Goal: Task Accomplishment & Management: Manage account settings

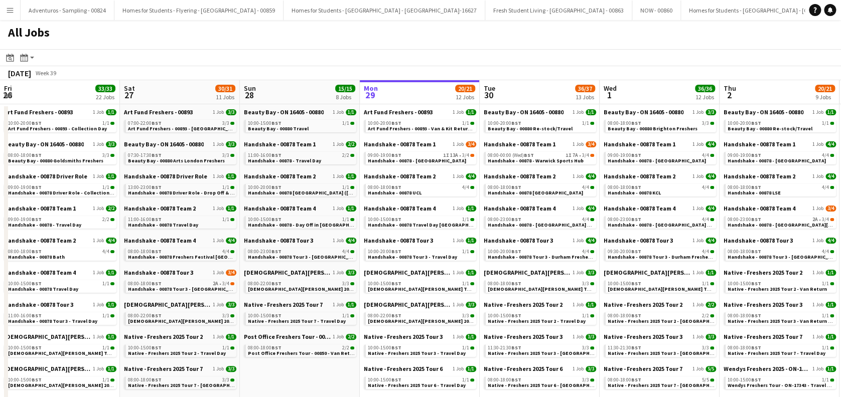
scroll to position [0, 240]
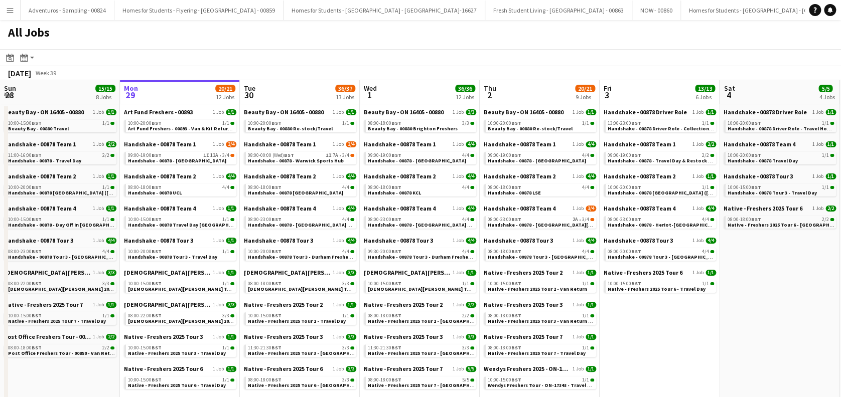
click at [10, 15] on button "Menu" at bounding box center [10, 10] width 20 height 20
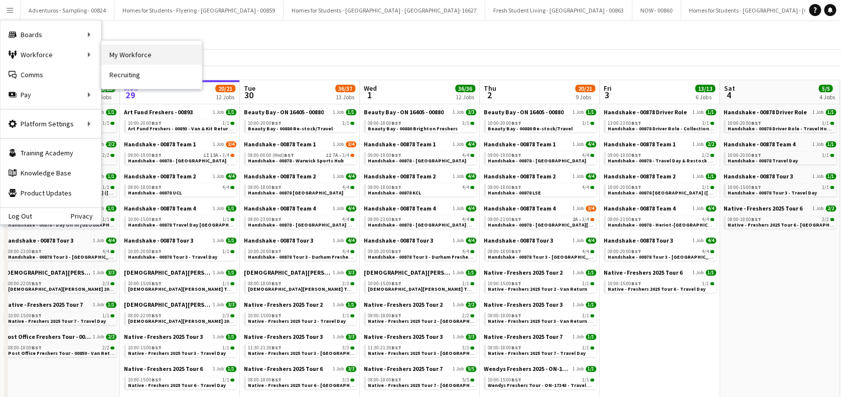
click at [135, 49] on link "My Workforce" at bounding box center [151, 55] width 100 height 20
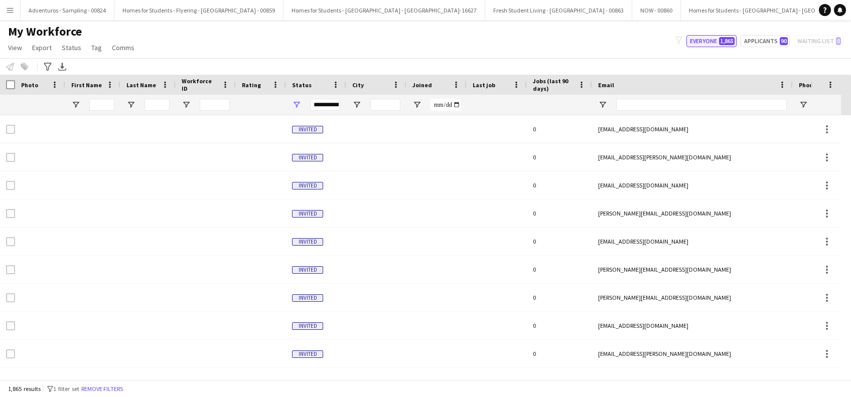
click at [703, 46] on button "Everyone 1,865" at bounding box center [711, 41] width 50 height 12
click at [107, 102] on input "First Name Filter Input" at bounding box center [101, 105] width 25 height 12
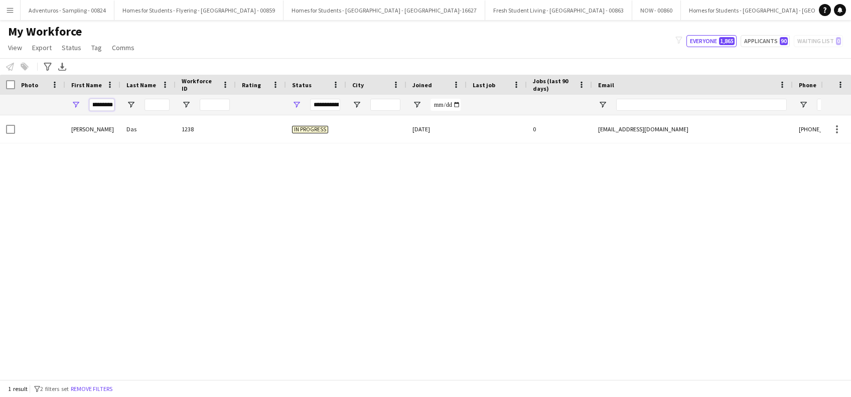
scroll to position [0, 9]
type input "*********"
click at [160, 106] on input "Last Name Filter Input" at bounding box center [156, 105] width 25 height 12
type input "*****"
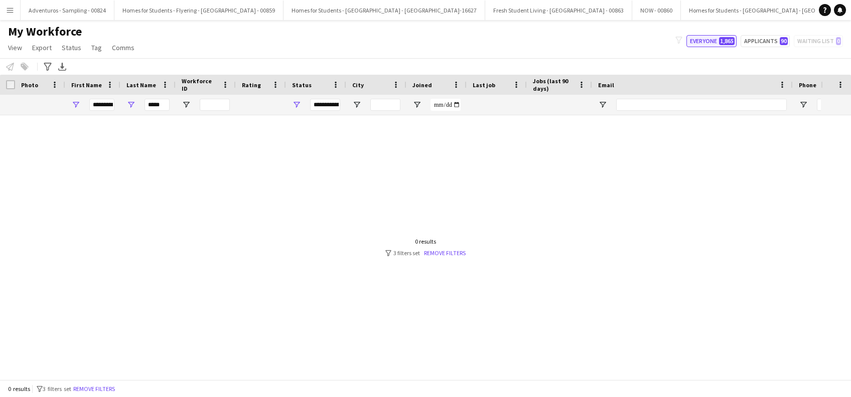
click at [707, 40] on button "Everyone 1,865" at bounding box center [711, 41] width 50 height 12
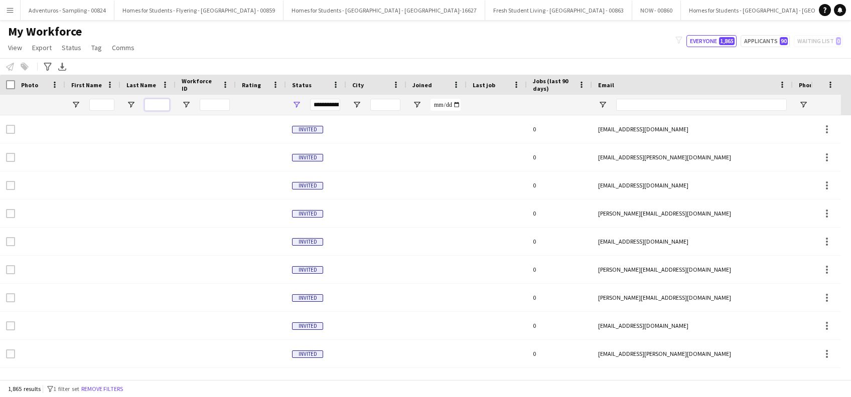
click at [162, 105] on input "Last Name Filter Input" at bounding box center [156, 105] width 25 height 12
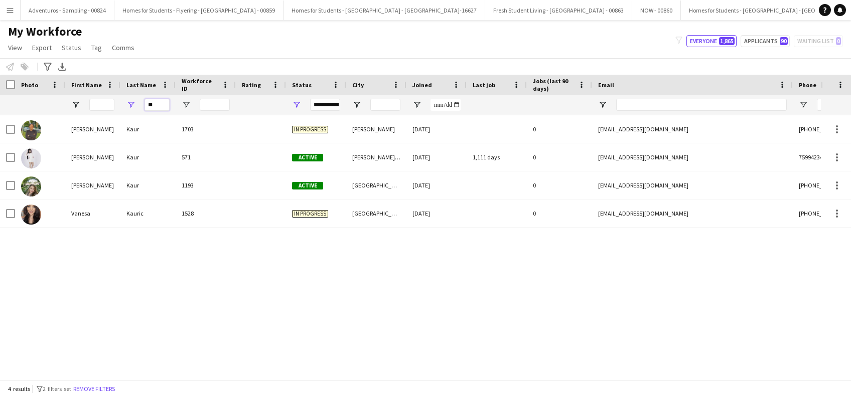
type input "*"
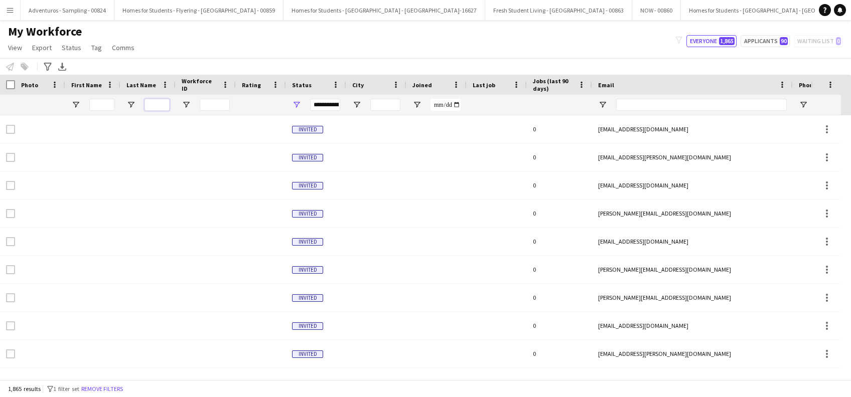
paste input "*******"
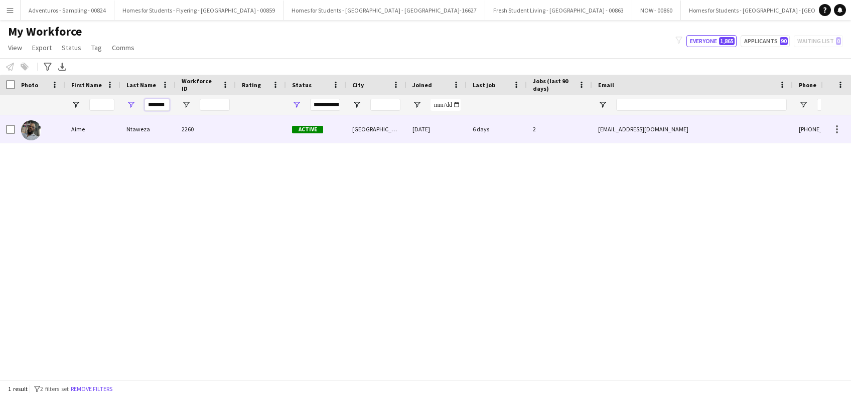
type input "*******"
click at [132, 132] on div "Ntaweza" at bounding box center [147, 129] width 55 height 28
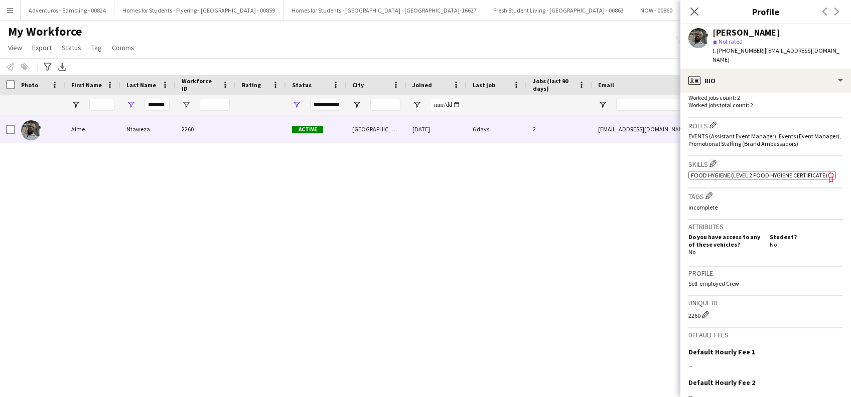
scroll to position [411, 0]
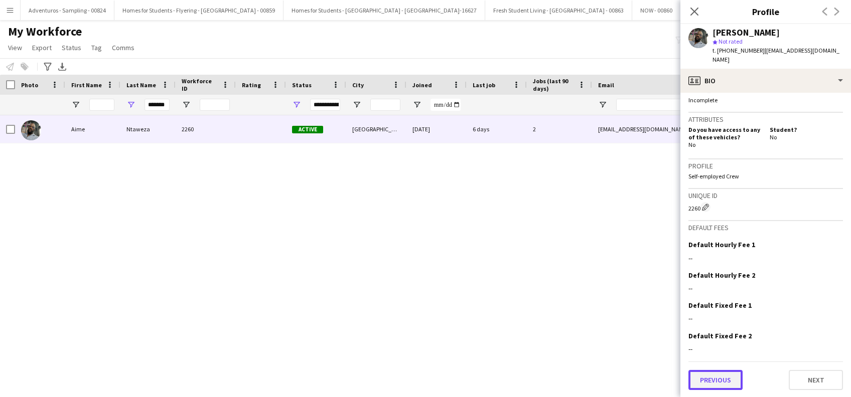
click at [698, 386] on button "Previous" at bounding box center [715, 380] width 54 height 20
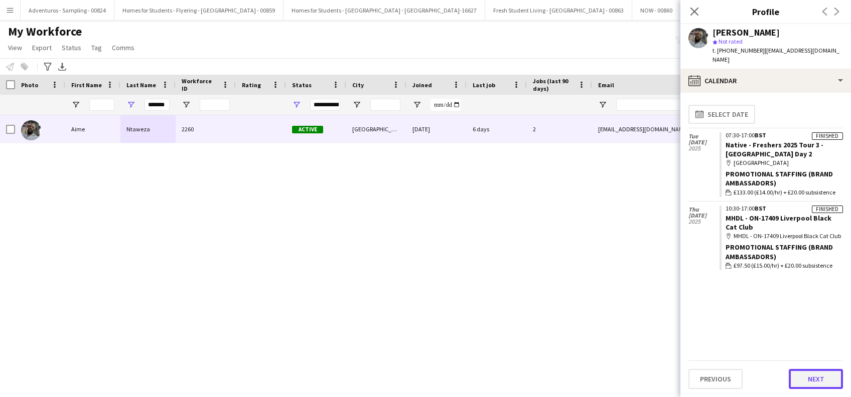
click at [817, 379] on button "Next" at bounding box center [816, 379] width 54 height 20
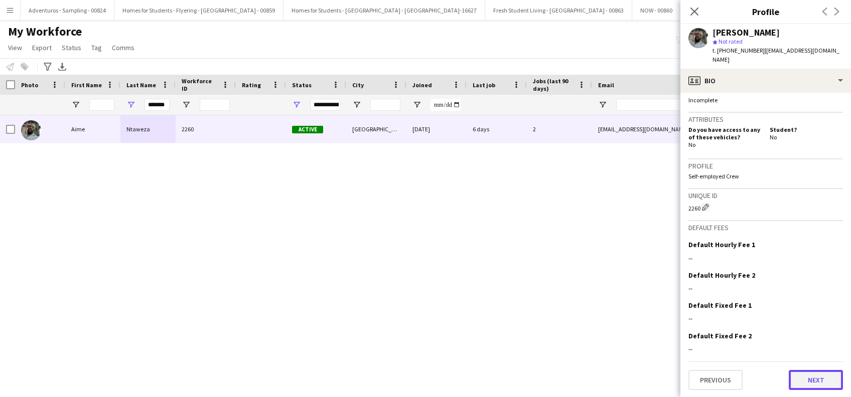
click at [795, 384] on button "Next" at bounding box center [816, 380] width 54 height 20
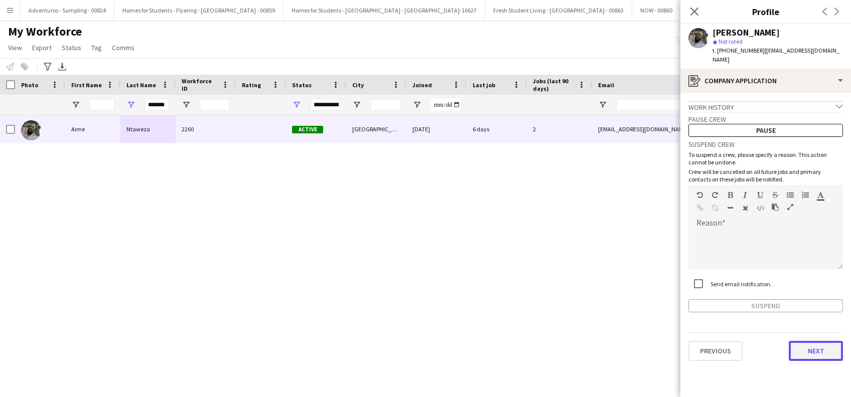
click at [812, 341] on button "Next" at bounding box center [816, 351] width 54 height 20
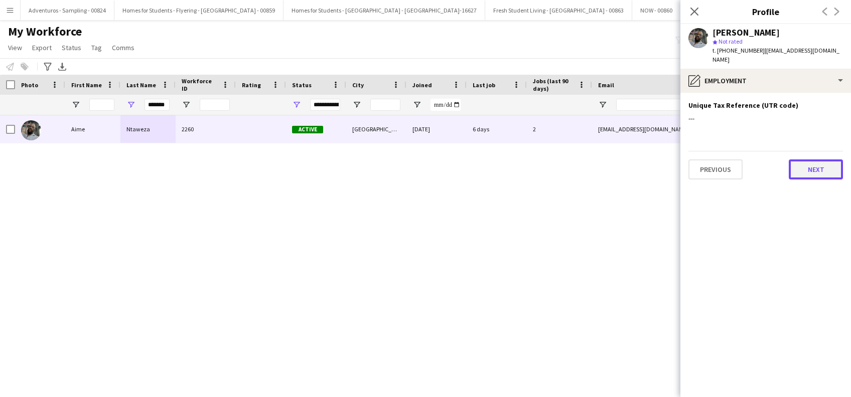
click at [815, 160] on button "Next" at bounding box center [816, 170] width 54 height 20
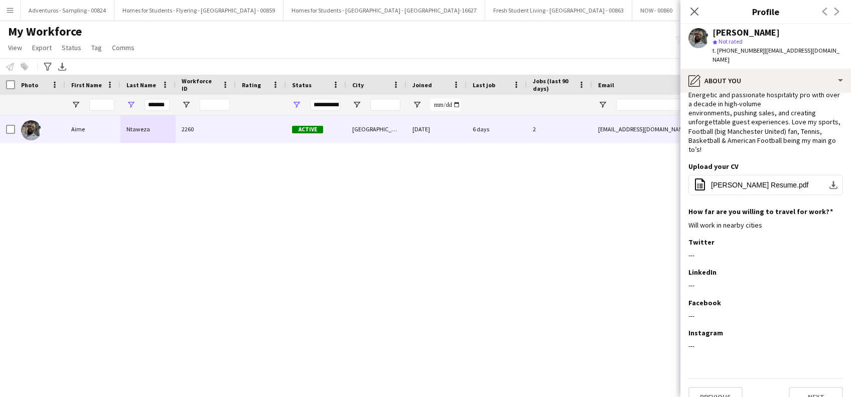
scroll to position [0, 0]
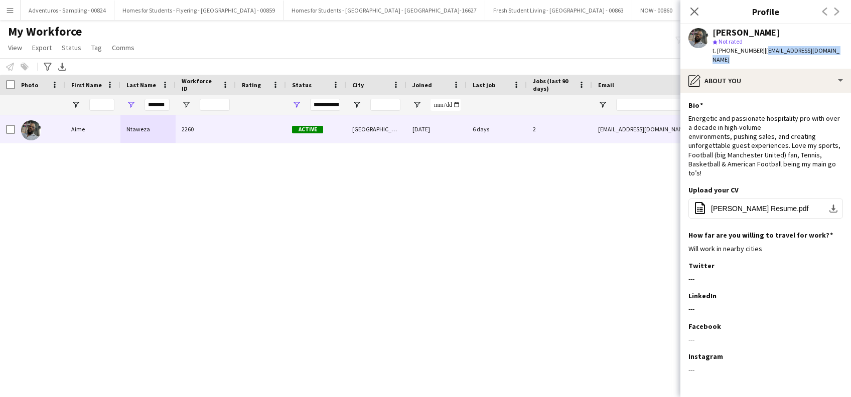
drag, startPoint x: 844, startPoint y: 47, endPoint x: 761, endPoint y: 55, distance: 83.7
click at [761, 55] on div "Aime Ntaweza star Not rated t. +447500539019 | aimemariusntaweza@gmail.com" at bounding box center [765, 46] width 171 height 45
copy span "aimemariusntaweza@gmail.com"
click at [697, 8] on icon "Close pop-in" at bounding box center [694, 12] width 10 height 10
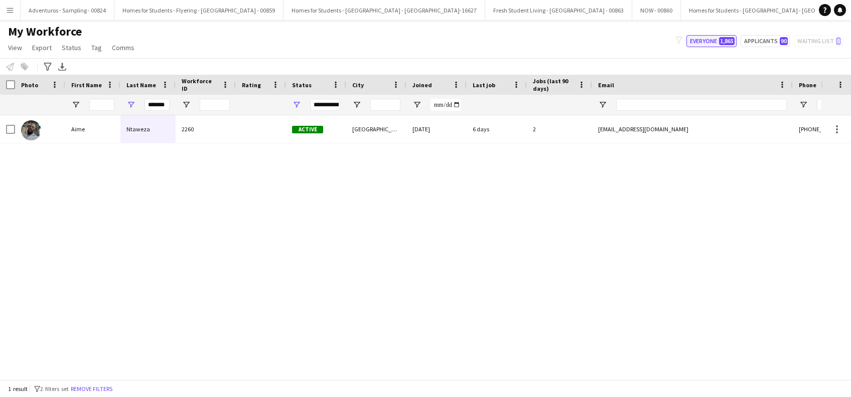
click at [708, 41] on button "Everyone 1,865" at bounding box center [711, 41] width 50 height 12
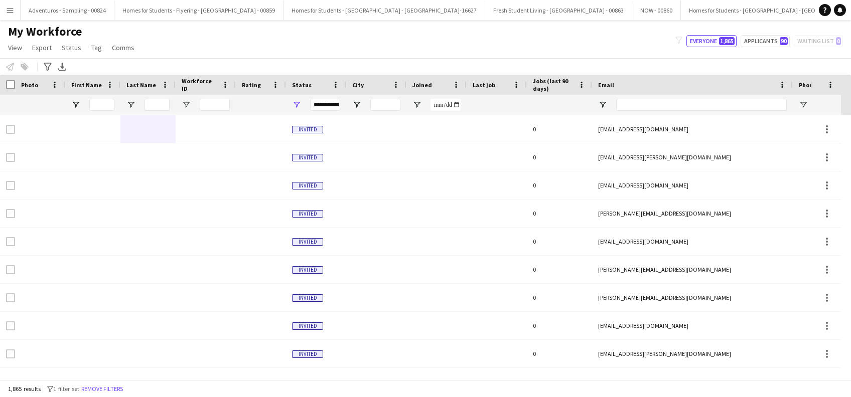
click at [12, 13] on app-icon "Menu" at bounding box center [10, 10] width 8 height 8
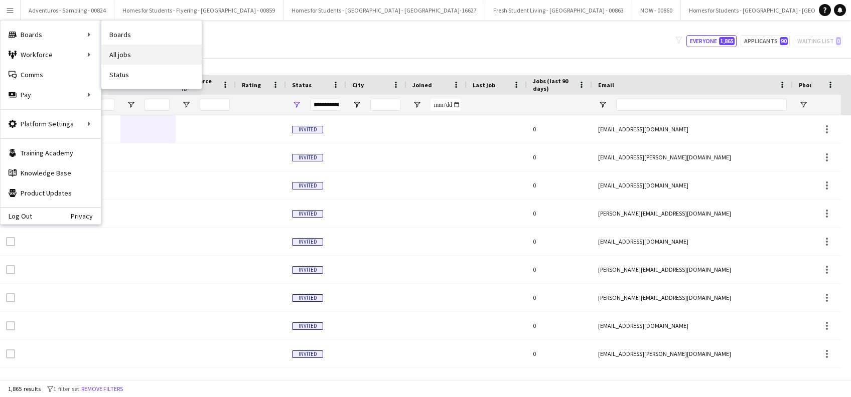
click at [124, 57] on link "All jobs" at bounding box center [151, 55] width 100 height 20
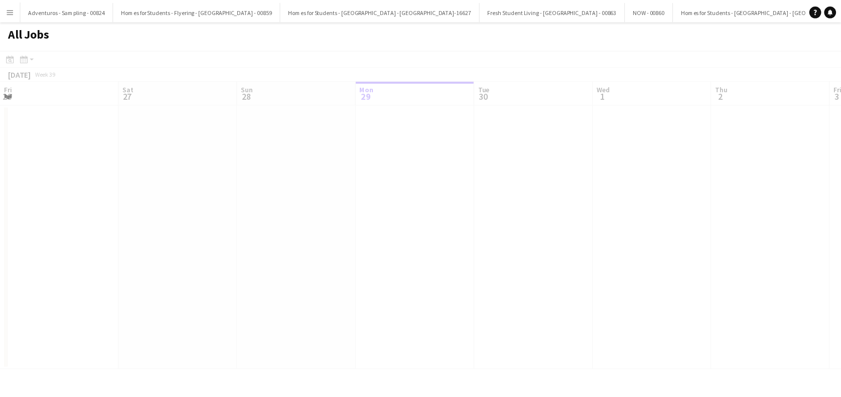
scroll to position [0, 240]
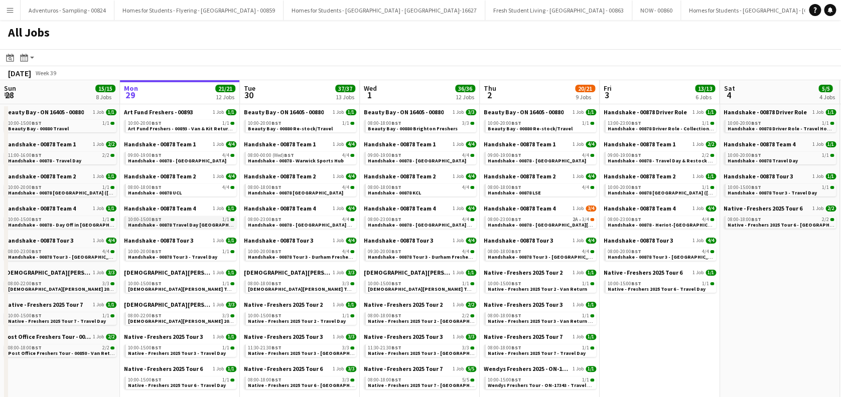
click at [188, 225] on span "Handshake - 00878 Travel Day [GEOGRAPHIC_DATA]" at bounding box center [189, 225] width 122 height 7
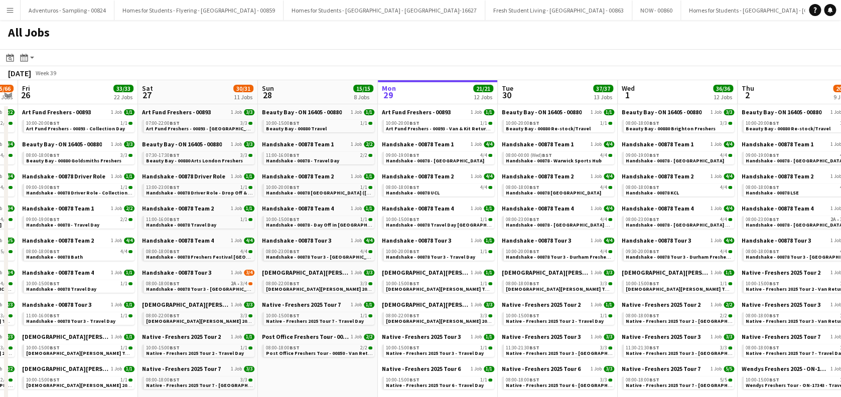
drag, startPoint x: 244, startPoint y: 196, endPoint x: 478, endPoint y: 203, distance: 233.9
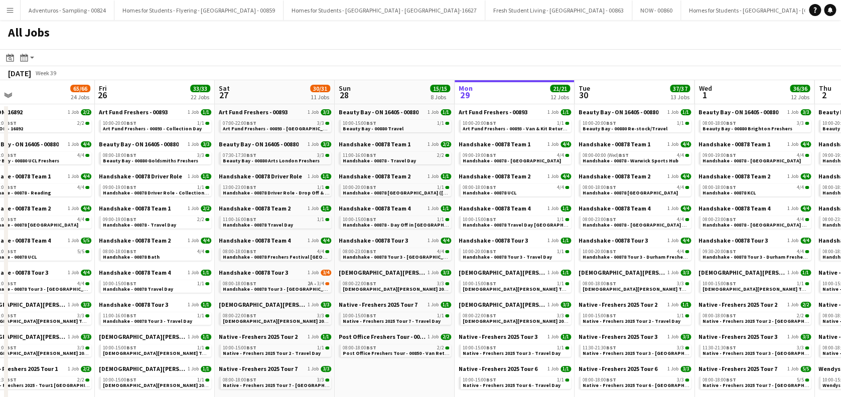
scroll to position [0, 281]
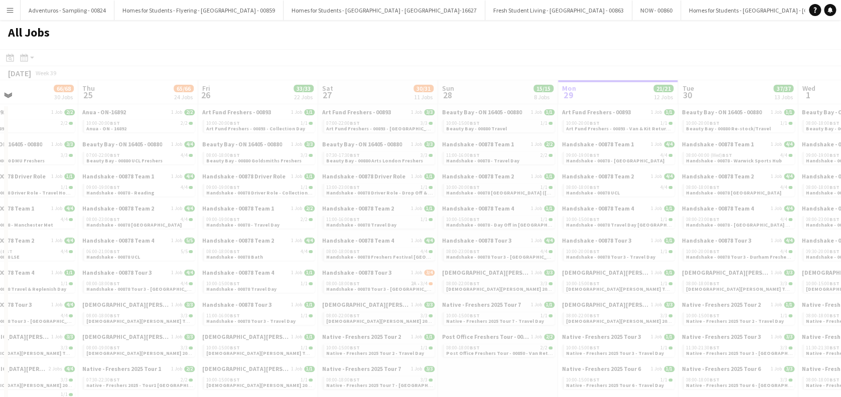
drag, startPoint x: 236, startPoint y: 214, endPoint x: 273, endPoint y: 212, distance: 37.2
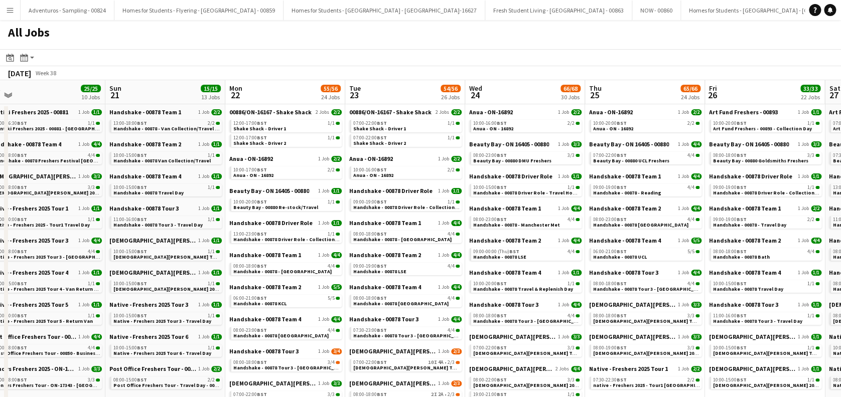
scroll to position [0, 266]
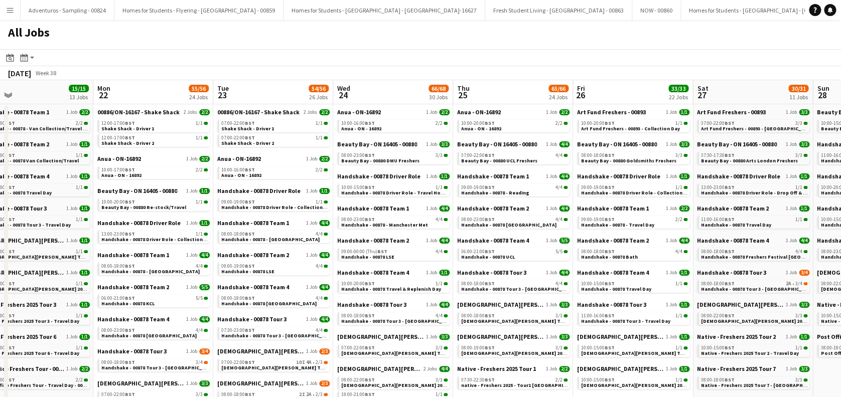
drag, startPoint x: 153, startPoint y: 237, endPoint x: 527, endPoint y: 206, distance: 376.0
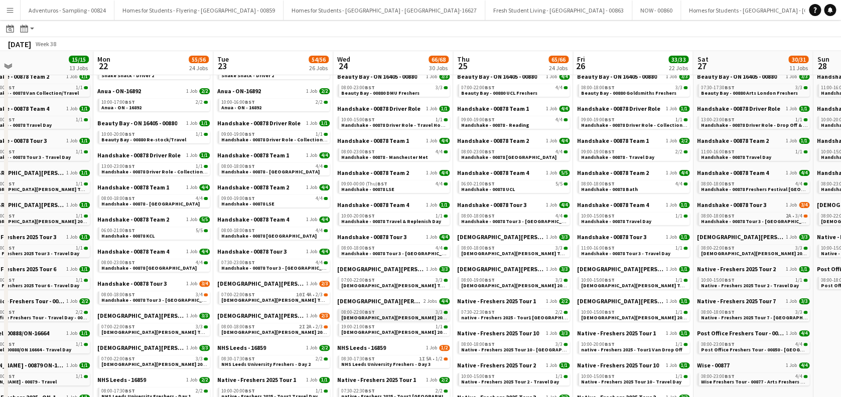
click at [393, 318] on span "Lady Garden 2025 Tour 2 - 00848 - Manchester Metropolitan University" at bounding box center [437, 318] width 193 height 7
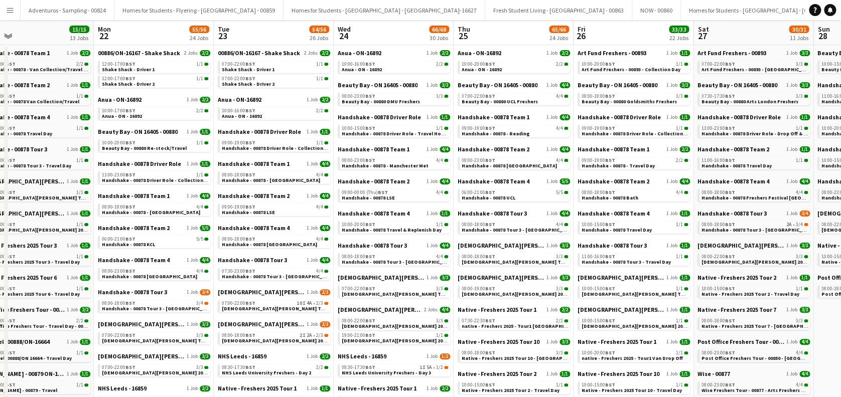
scroll to position [133, 0]
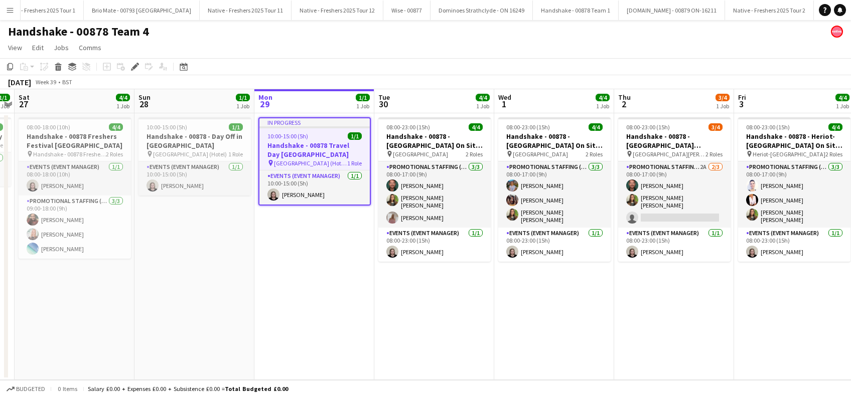
click at [314, 281] on app-date-cell "In progress 10:00-15:00 (5h) 1/1 Handshake - 00878 Travel Day [GEOGRAPHIC_DATA]…" at bounding box center [314, 246] width 120 height 267
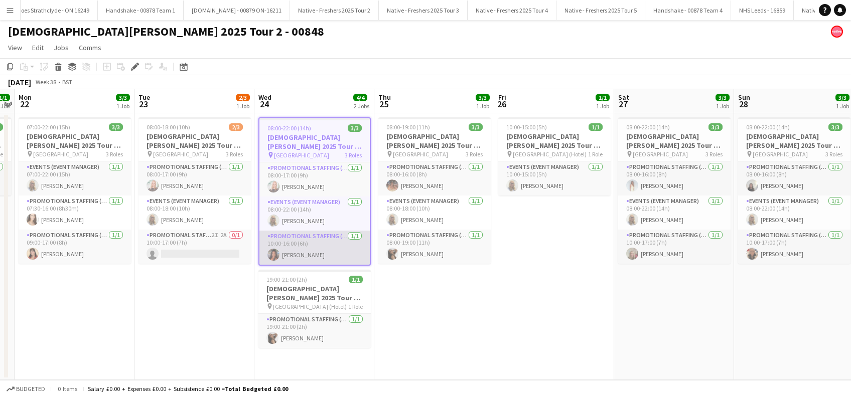
click at [308, 255] on app-card-role "Promotional Staffing (Brand Ambassadors) 1/1 10:00-16:00 (6h) Aisha Sylla" at bounding box center [314, 248] width 110 height 34
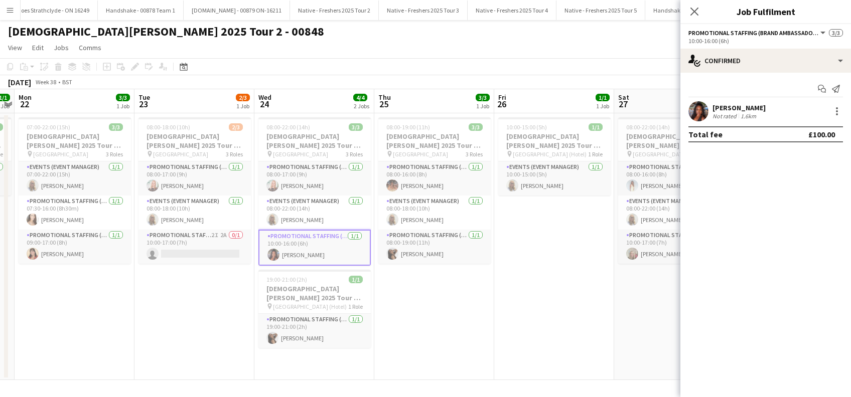
click at [725, 106] on div "Aisha Sylla" at bounding box center [738, 107] width 53 height 9
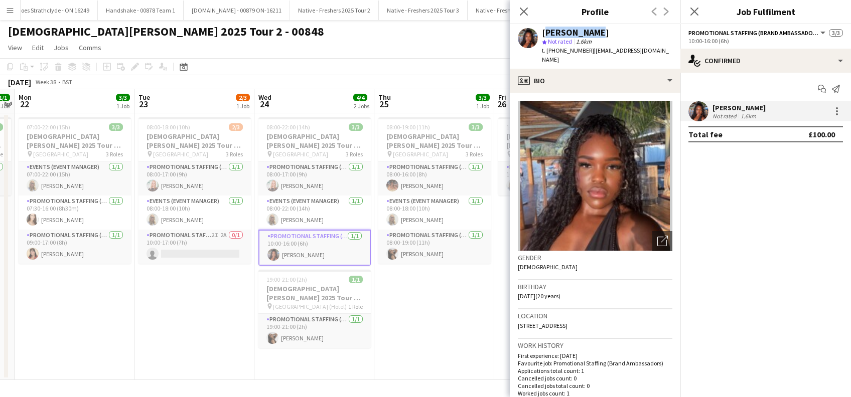
drag, startPoint x: 587, startPoint y: 33, endPoint x: 541, endPoint y: 28, distance: 46.9
click at [541, 28] on div "Aisha Sylla star Not rated 1.6km t. +447455726772 | aishasylla05@gmail.com" at bounding box center [595, 46] width 171 height 45
copy div "Aisha Sylla"
click at [528, 6] on app-icon "Close pop-in" at bounding box center [524, 12] width 15 height 15
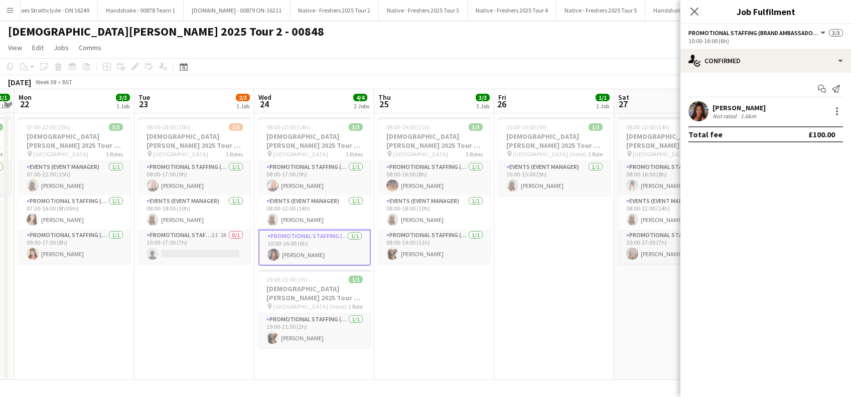
click at [739, 104] on div "Aisha Sylla" at bounding box center [738, 107] width 53 height 9
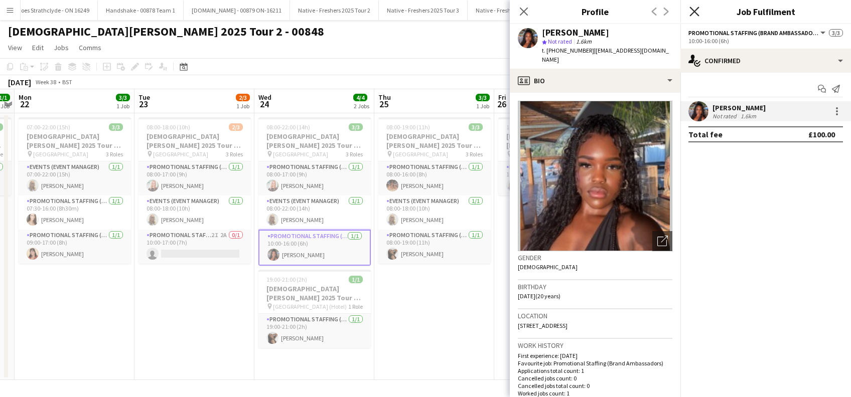
click at [698, 9] on icon "Close pop-in" at bounding box center [694, 12] width 10 height 10
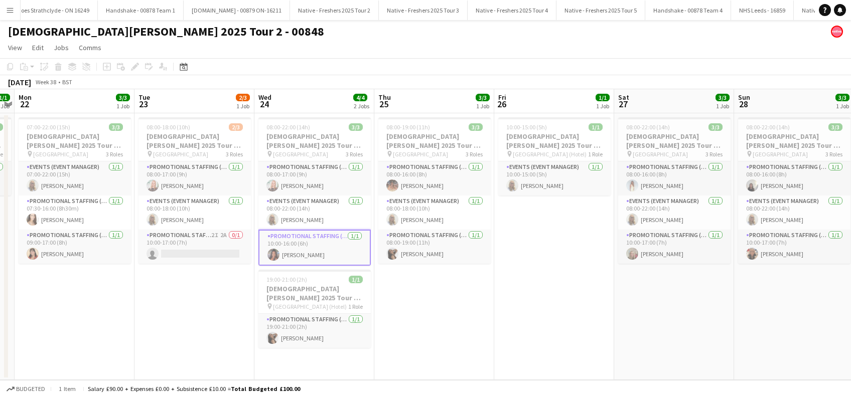
click at [401, 317] on app-date-cell "08:00-19:00 (11h) 3/3 Lady Garden 2025 Tour 2 - 00848 - Newcastle University pi…" at bounding box center [434, 246] width 120 height 267
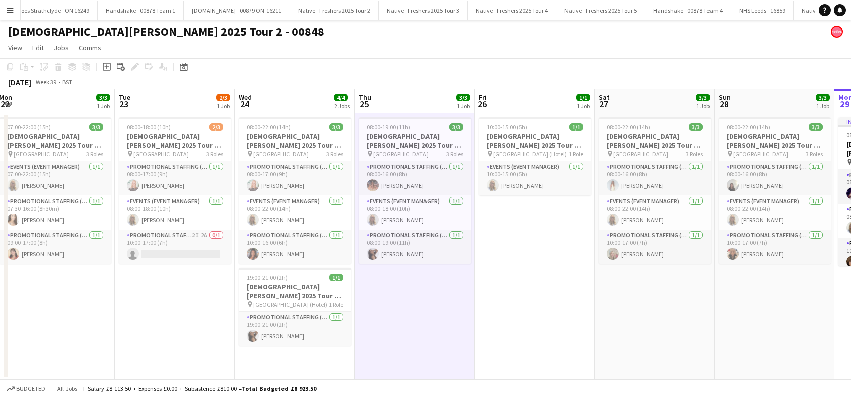
scroll to position [0, 365]
drag, startPoint x: 312, startPoint y: 252, endPoint x: 291, endPoint y: 257, distance: 21.2
click at [291, 257] on app-calendar-viewport "Fri 19 1/1 1 Job Sat 20 3/3 1 Job Sun 21 1/1 1 Job Mon 22 3/3 1 Job Tue 23 2/3 …" at bounding box center [425, 234] width 851 height 291
click at [271, 252] on app-card-role "Promotional Staffing (Brand Ambassadors) 1/1 10:00-16:00 (6h) Aisha Sylla" at bounding box center [294, 247] width 112 height 34
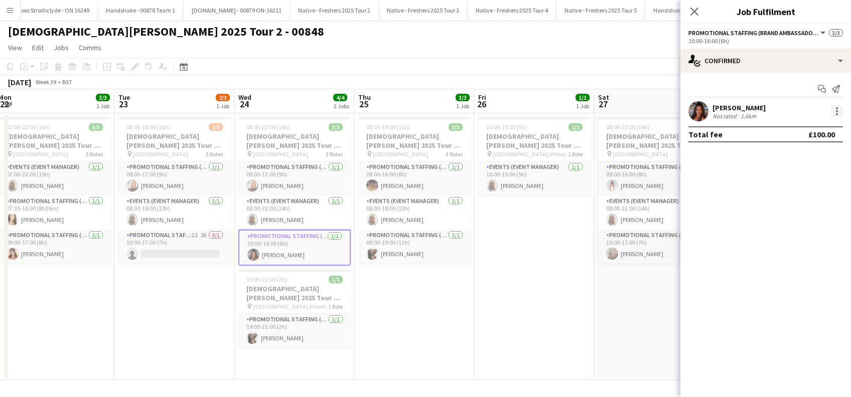
click at [835, 112] on div at bounding box center [837, 111] width 12 height 12
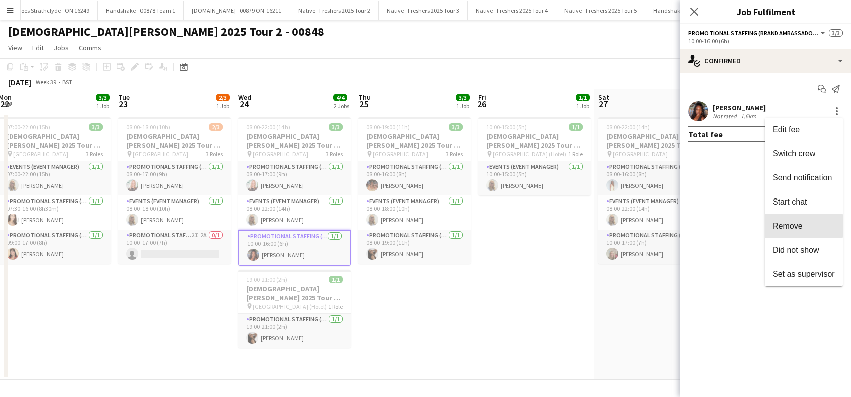
click at [786, 226] on span "Remove" at bounding box center [788, 226] width 30 height 9
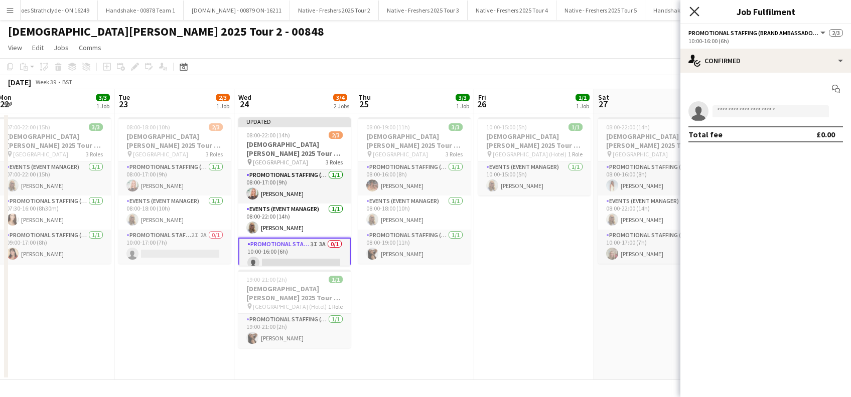
click at [698, 11] on icon "Close pop-in" at bounding box center [694, 12] width 10 height 10
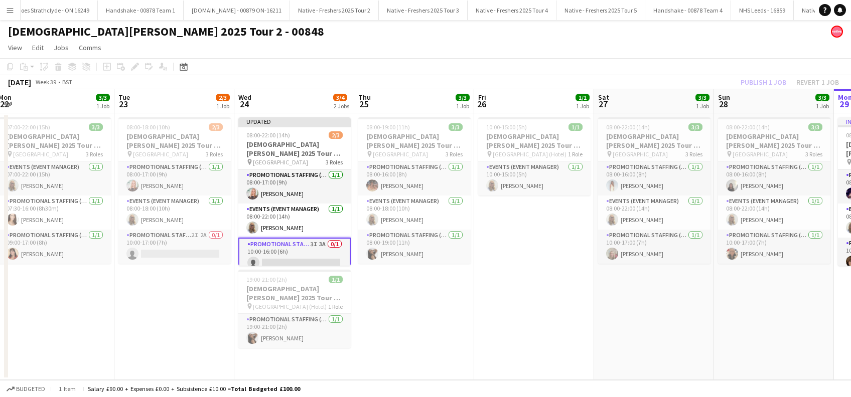
click at [540, 278] on app-date-cell "10:00-15:00 (5h) 1/1 Lady Garden 2025 Tour 2 - 00848 - Travel Day pin Bristol (…" at bounding box center [534, 246] width 120 height 267
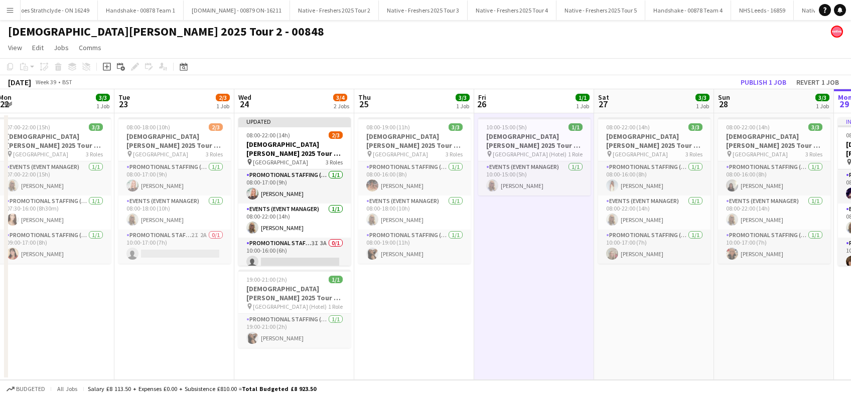
click at [757, 75] on div "September 2025 Week 39 • BST Publish 1 job Revert 1 job" at bounding box center [425, 82] width 851 height 14
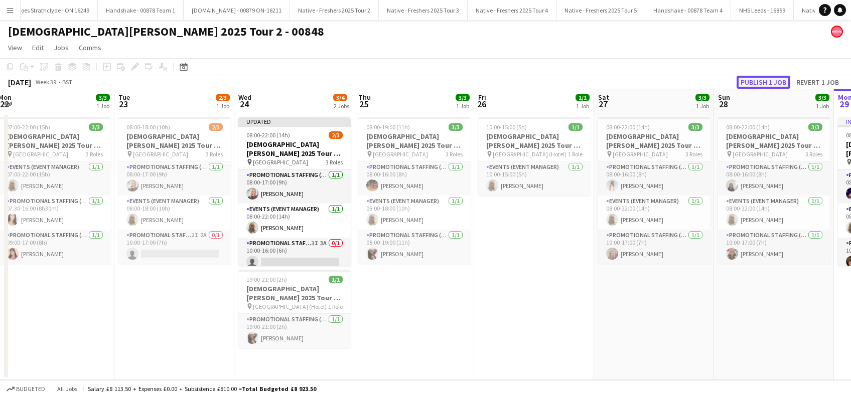
click at [757, 81] on button "Publish 1 job" at bounding box center [763, 82] width 54 height 13
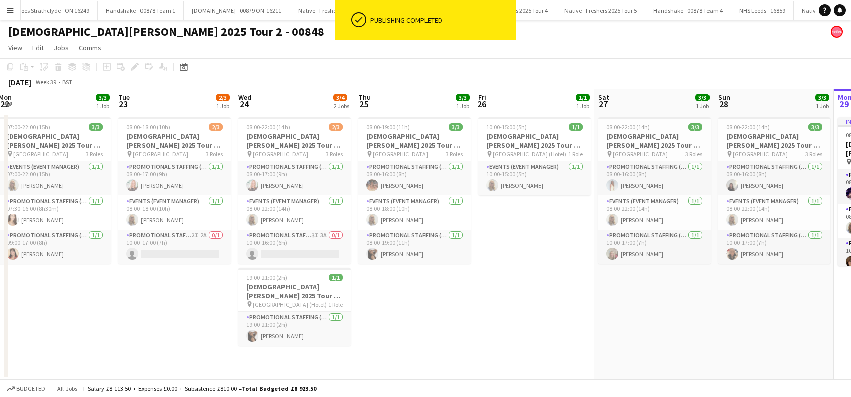
click at [396, 326] on app-date-cell "08:00-19:00 (11h) 3/3 Lady Garden 2025 Tour 2 - 00848 - Newcastle University pi…" at bounding box center [414, 246] width 120 height 267
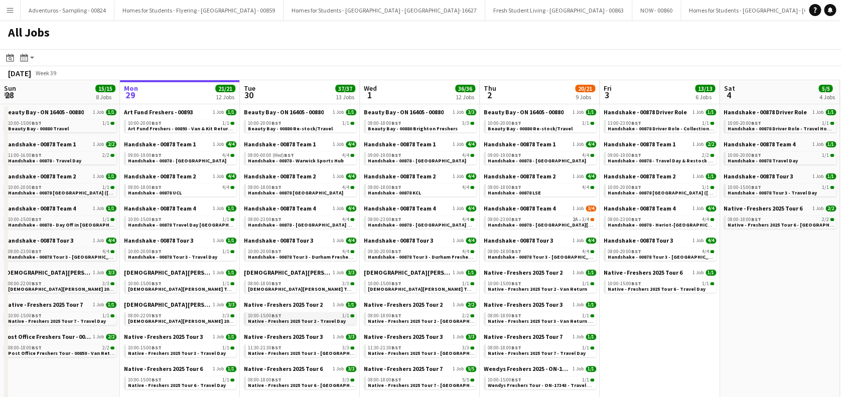
click at [293, 322] on span "Native - Freshers 2025 Tour 2 - Travel Day" at bounding box center [297, 321] width 98 height 7
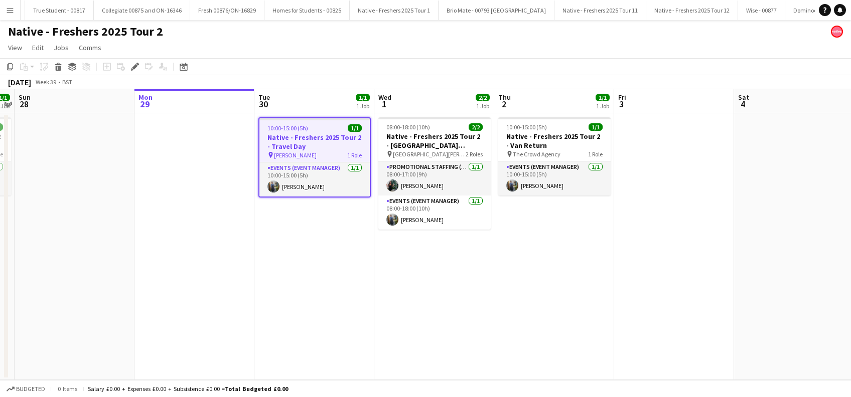
scroll to position [0, 1730]
click at [283, 144] on h3 "Native - Freshers 2025 Tour 2 - Travel Day" at bounding box center [314, 142] width 110 height 18
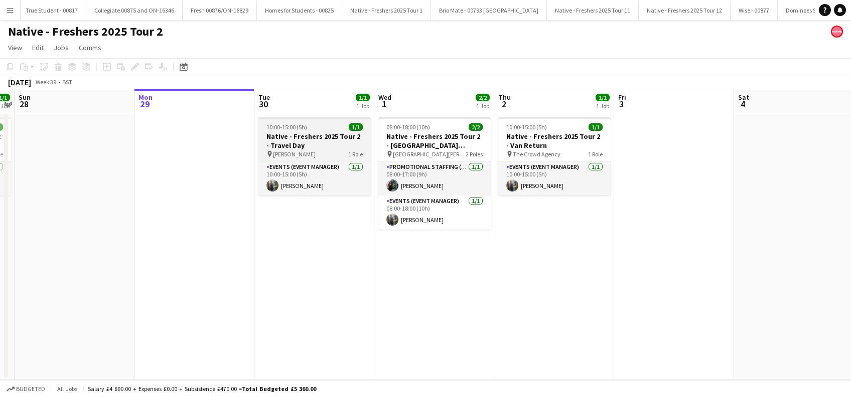
click at [309, 142] on h3 "Native - Freshers 2025 Tour 2 - Travel Day" at bounding box center [314, 141] width 112 height 18
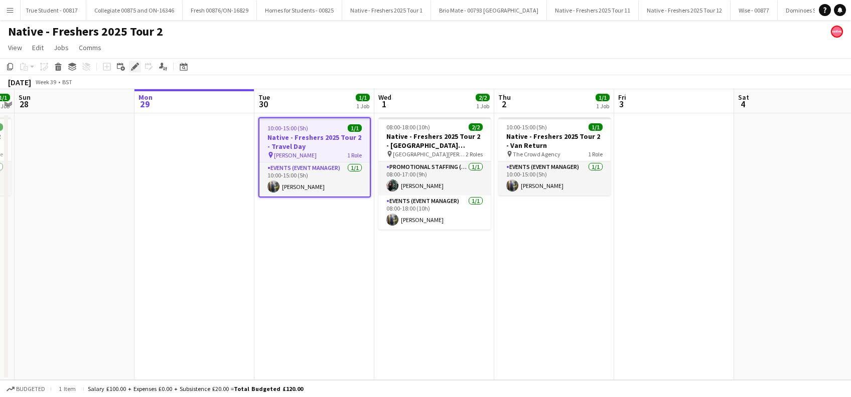
click at [132, 68] on icon at bounding box center [135, 67] width 6 height 6
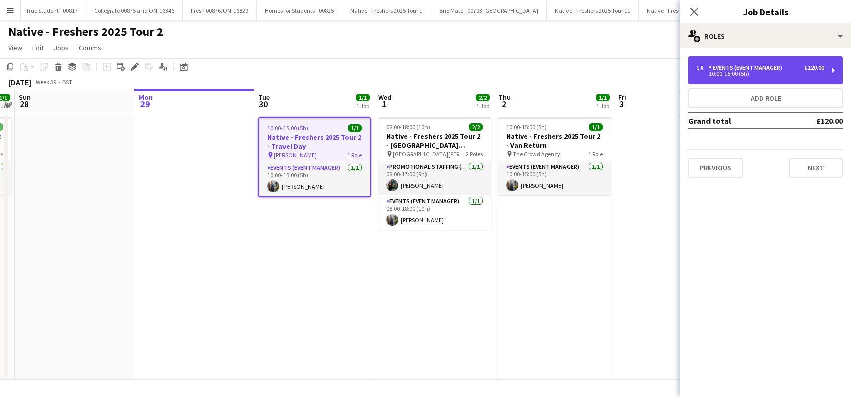
click at [777, 64] on div "Events (Event Manager)" at bounding box center [747, 67] width 78 height 7
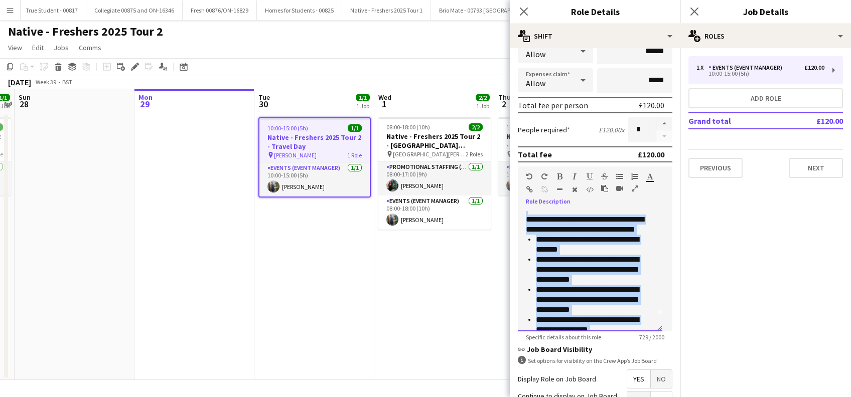
scroll to position [0, 0]
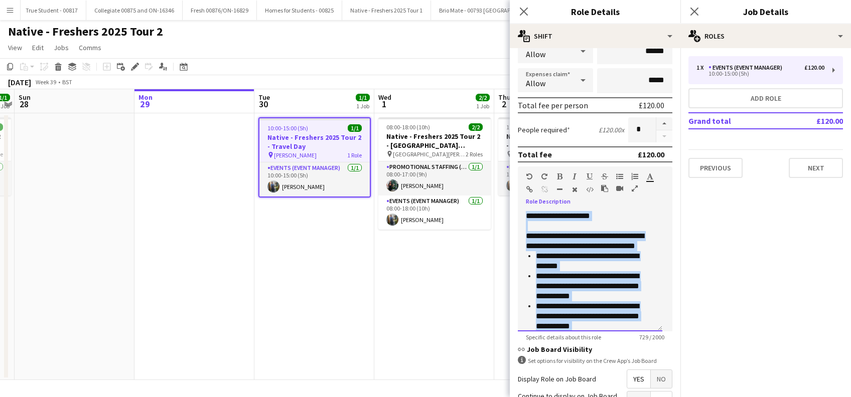
drag, startPoint x: 552, startPoint y: 318, endPoint x: 507, endPoint y: 208, distance: 118.3
click at [507, 208] on body "Menu Boards Boards Boards All jobs Status Workforce Workforce My Workforce Recr…" at bounding box center [425, 198] width 851 height 397
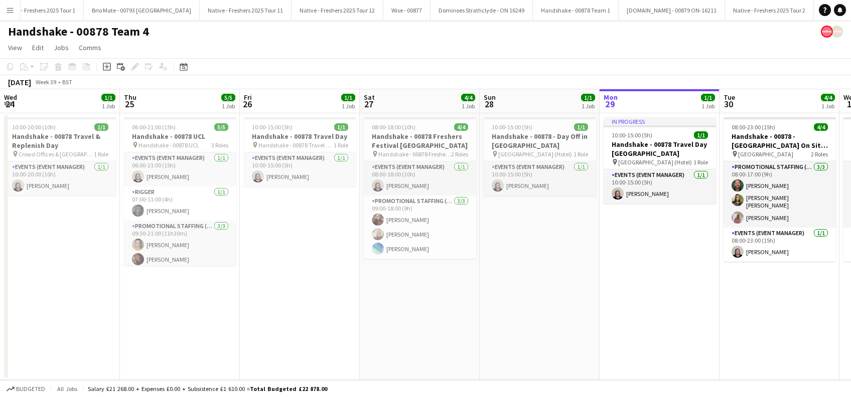
scroll to position [0, 345]
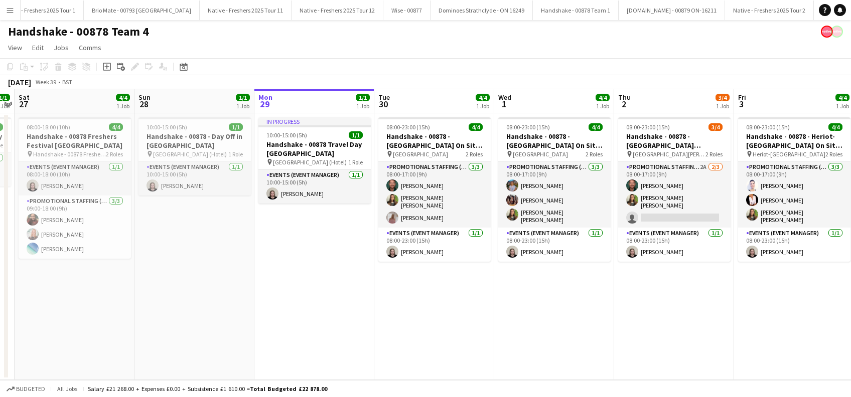
click at [310, 286] on app-date-cell "In progress 10:00-15:00 (5h) 1/1 Handshake - 00878 Travel Day Glasgow pin Glasg…" at bounding box center [314, 246] width 120 height 267
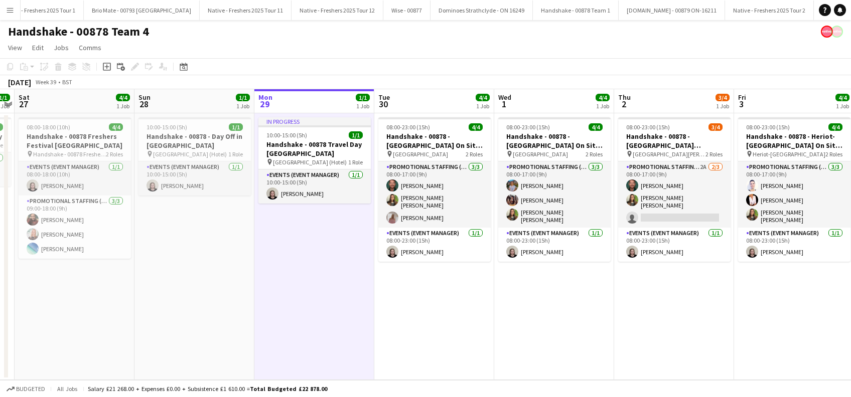
click at [488, 326] on app-date-cell "08:00-23:00 (15h) 4/4 Handshake - 00878 - [GEOGRAPHIC_DATA] On Site Day pin Str…" at bounding box center [434, 246] width 120 height 267
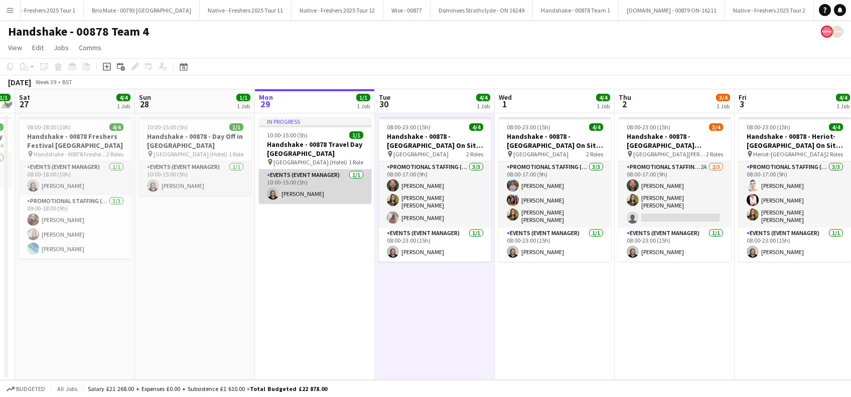
click at [314, 190] on app-card-role "Events (Event Manager) 1/1 10:00-15:00 (5h) Natasha Fountain" at bounding box center [315, 187] width 112 height 34
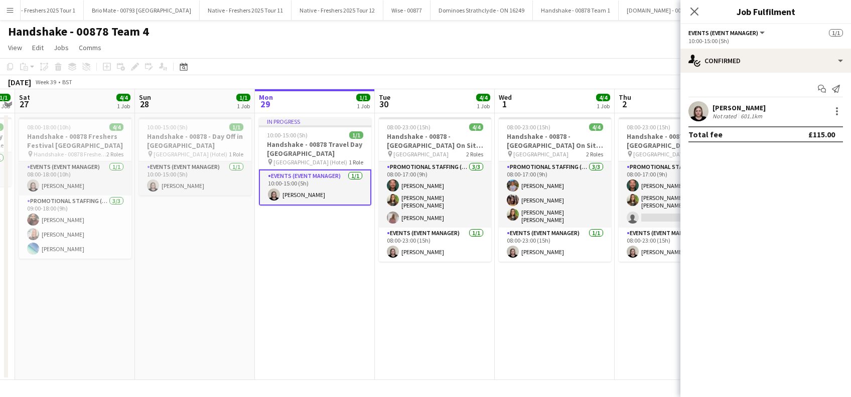
click at [745, 109] on div "[PERSON_NAME]" at bounding box center [738, 107] width 53 height 9
click at [441, 335] on app-date-cell "08:00-23:00 (15h) 4/4 Handshake - 00878 - [GEOGRAPHIC_DATA] On Site Day pin Str…" at bounding box center [435, 246] width 120 height 267
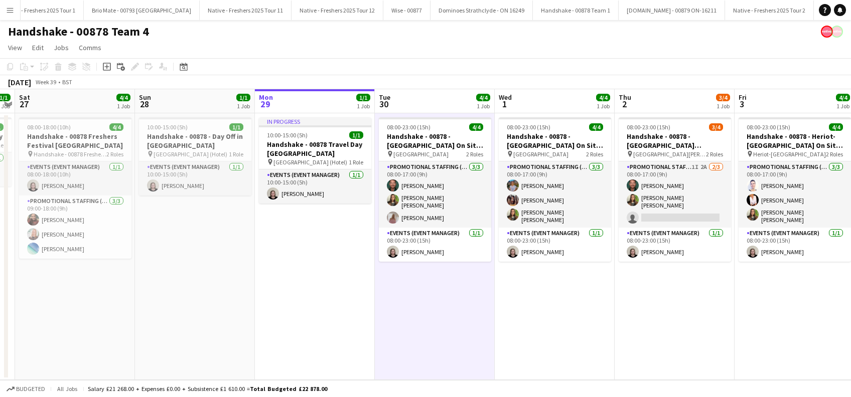
click at [593, 333] on app-date-cell "08:00-23:00 (15h) 4/4 Handshake - 00878 - University of Aberdeen On Site Day pi…" at bounding box center [555, 246] width 120 height 267
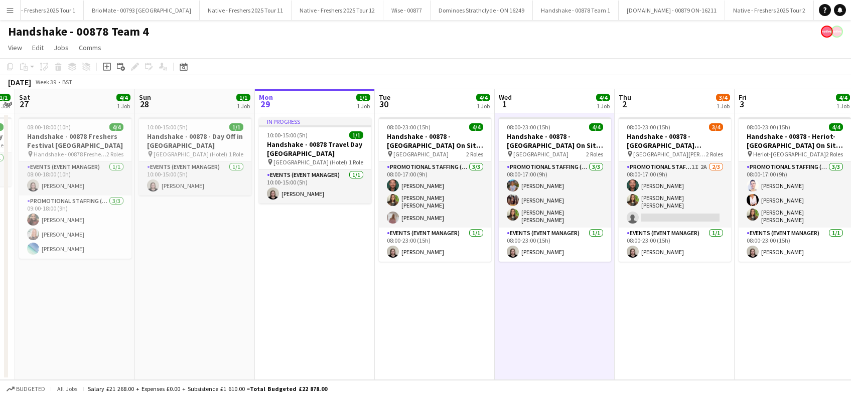
click at [676, 323] on app-date-cell "08:00-23:00 (15h) 3/4 Handshake - 00878 - University of St Andrews On Site Day …" at bounding box center [675, 246] width 120 height 267
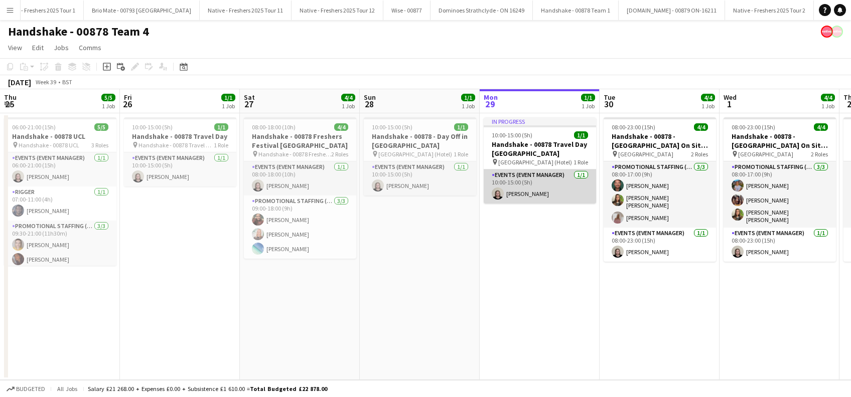
scroll to position [0, 288]
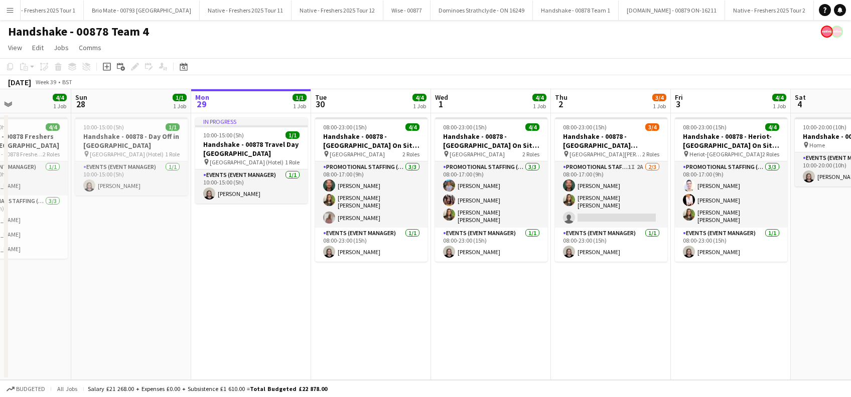
click at [381, 313] on app-date-cell "08:00-23:00 (15h) 4/4 Handshake - 00878 - [GEOGRAPHIC_DATA] On Site Day pin Str…" at bounding box center [371, 246] width 120 height 267
